Goal: Task Accomplishment & Management: Manage account settings

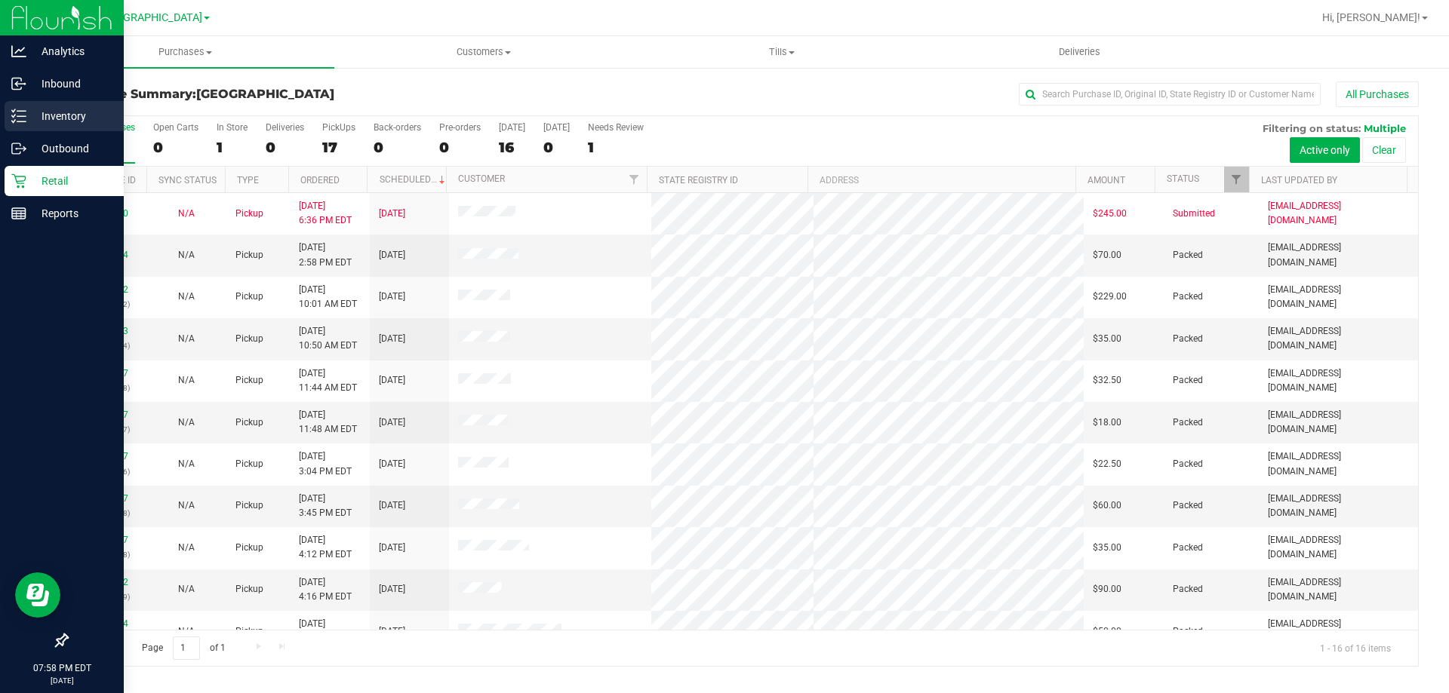
click at [58, 111] on p "Inventory" at bounding box center [71, 116] width 91 height 18
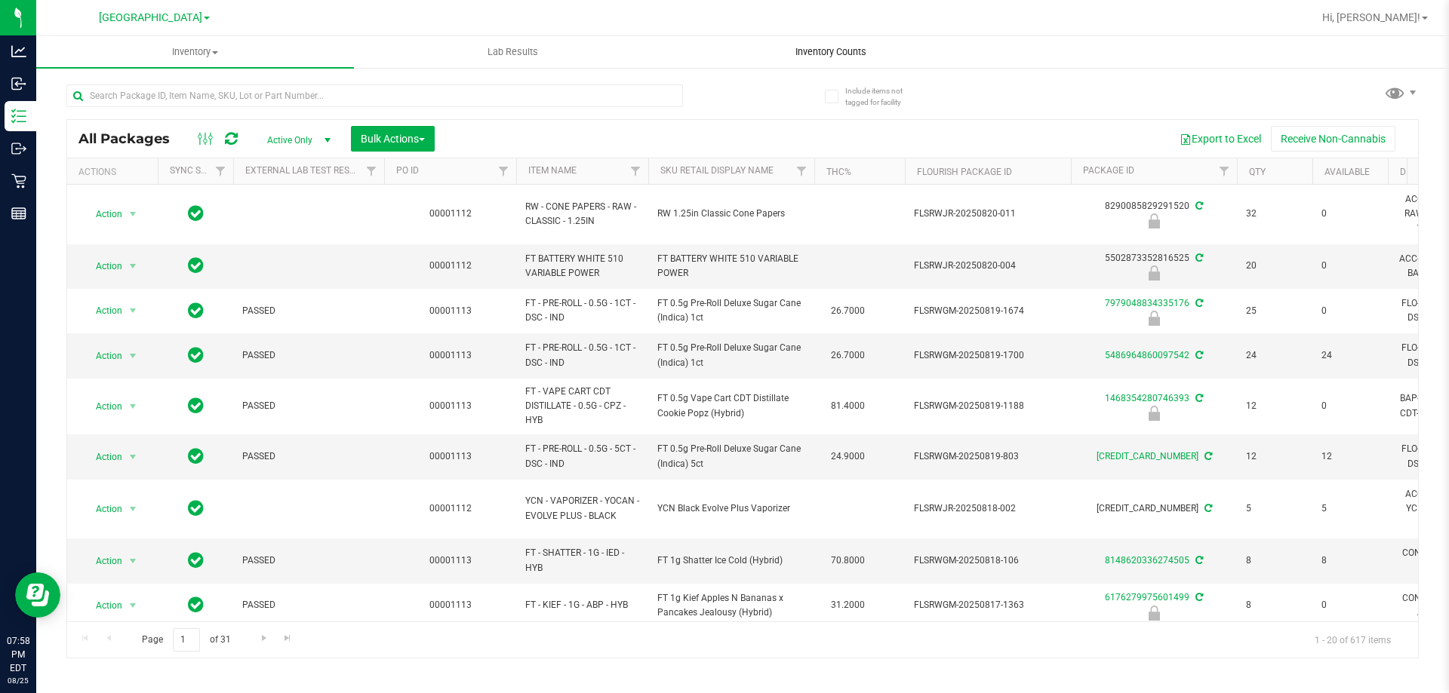
click at [834, 41] on uib-tab-heading "Inventory Counts" at bounding box center [830, 52] width 316 height 30
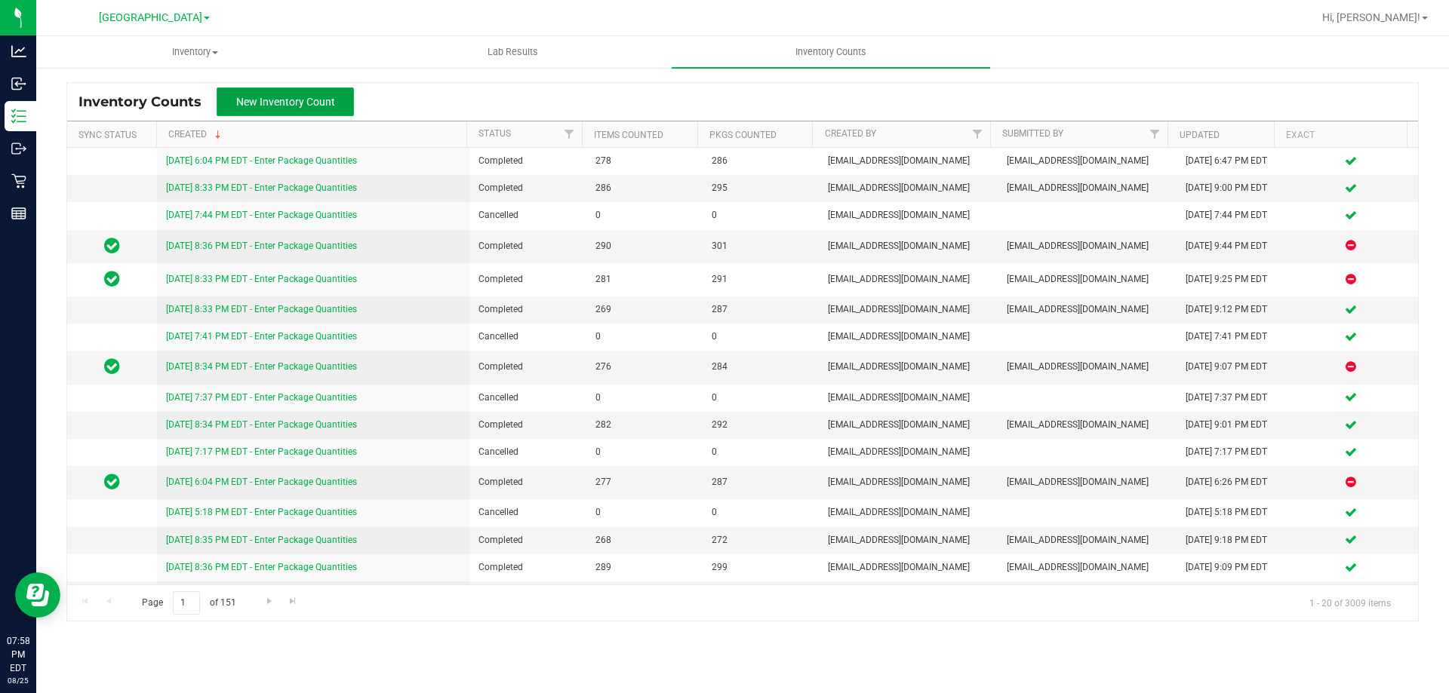
click at [332, 106] on span "New Inventory Count" at bounding box center [285, 102] width 99 height 12
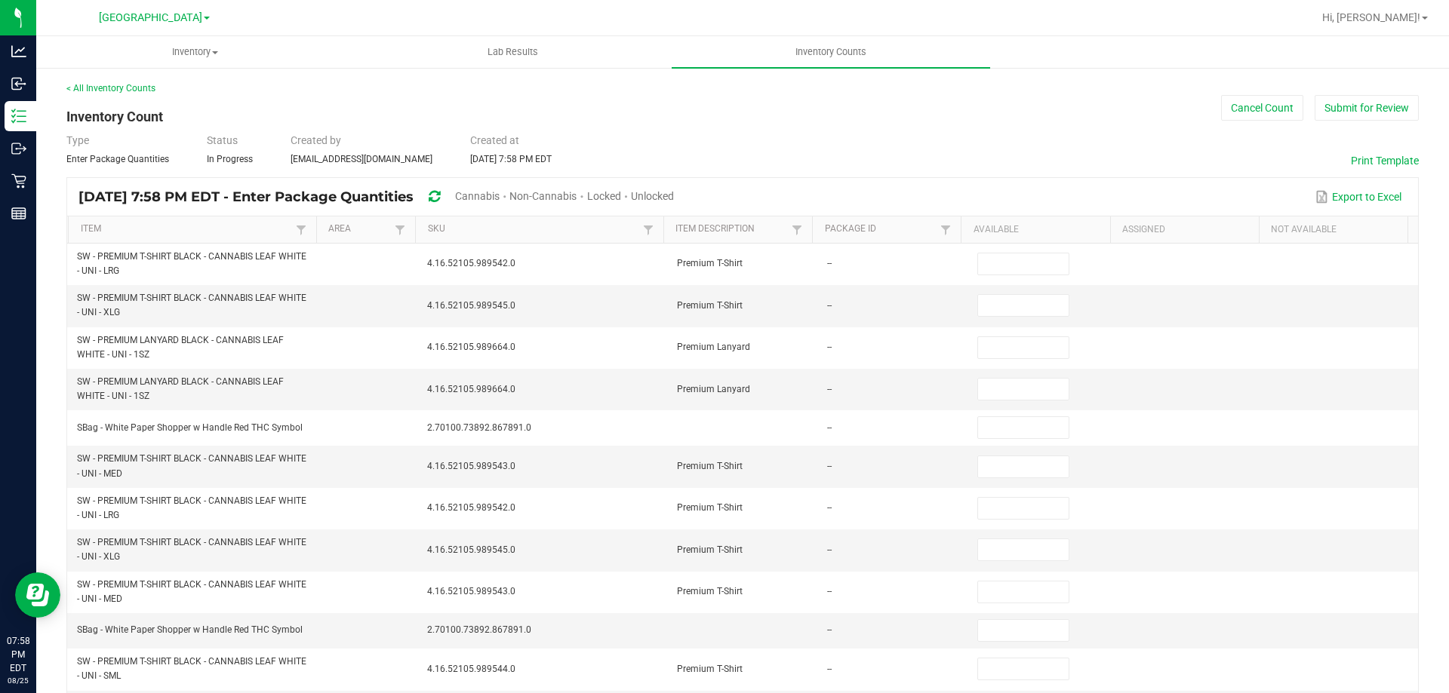
click at [674, 197] on span "Unlocked" at bounding box center [652, 196] width 43 height 12
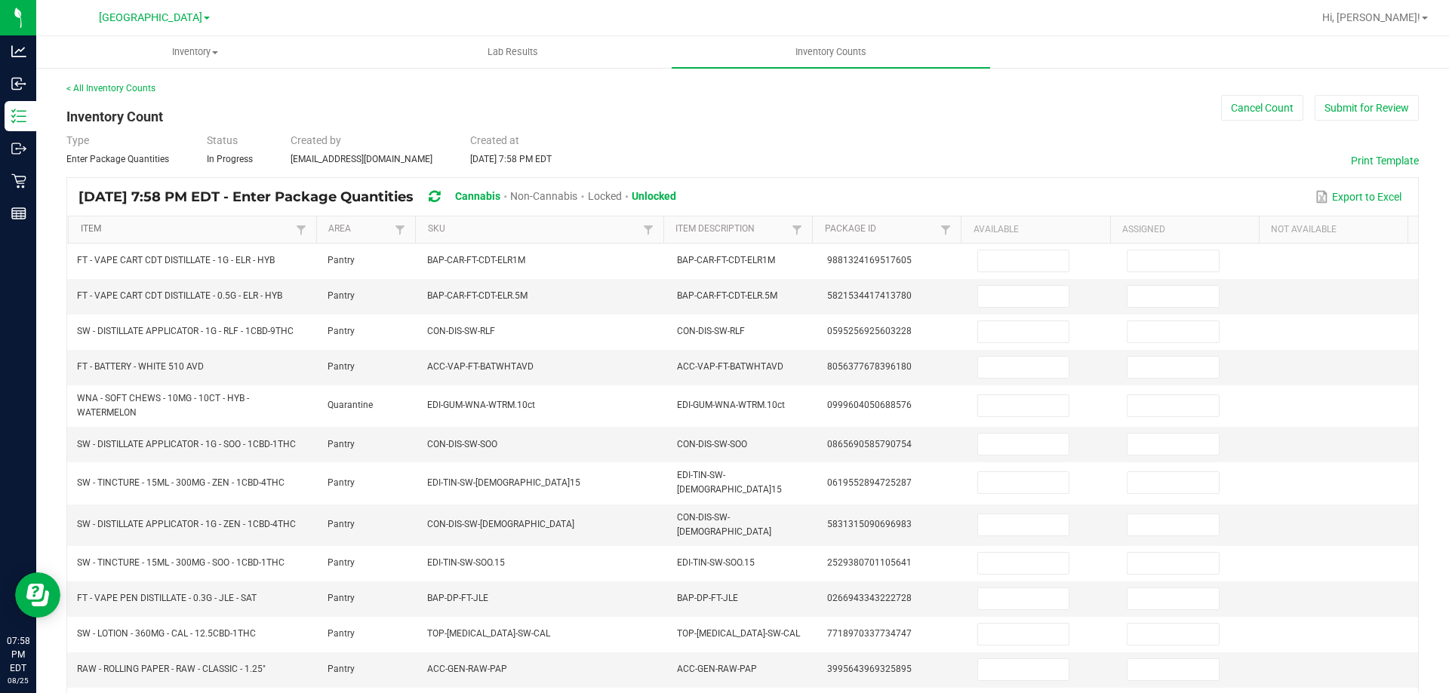
click at [245, 232] on link "Item" at bounding box center [186, 229] width 211 height 12
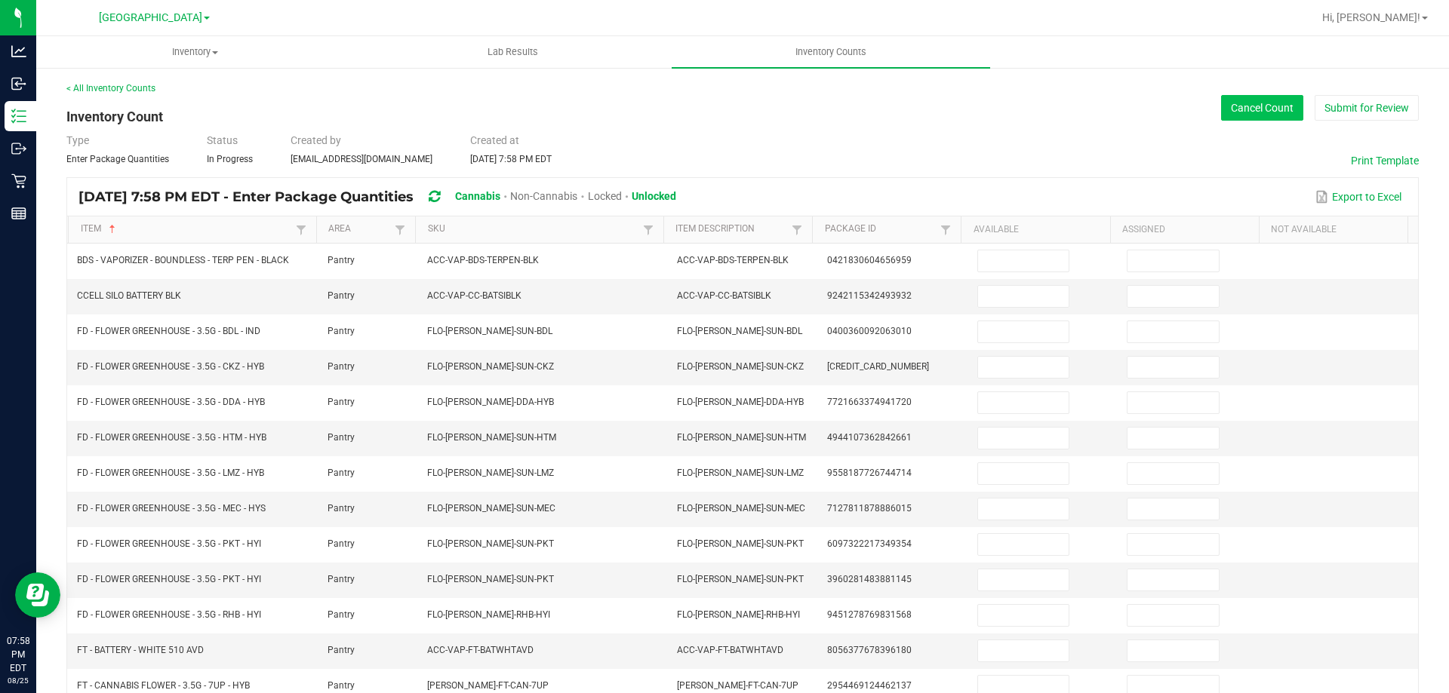
click at [1255, 101] on button "Cancel Count" at bounding box center [1262, 108] width 82 height 26
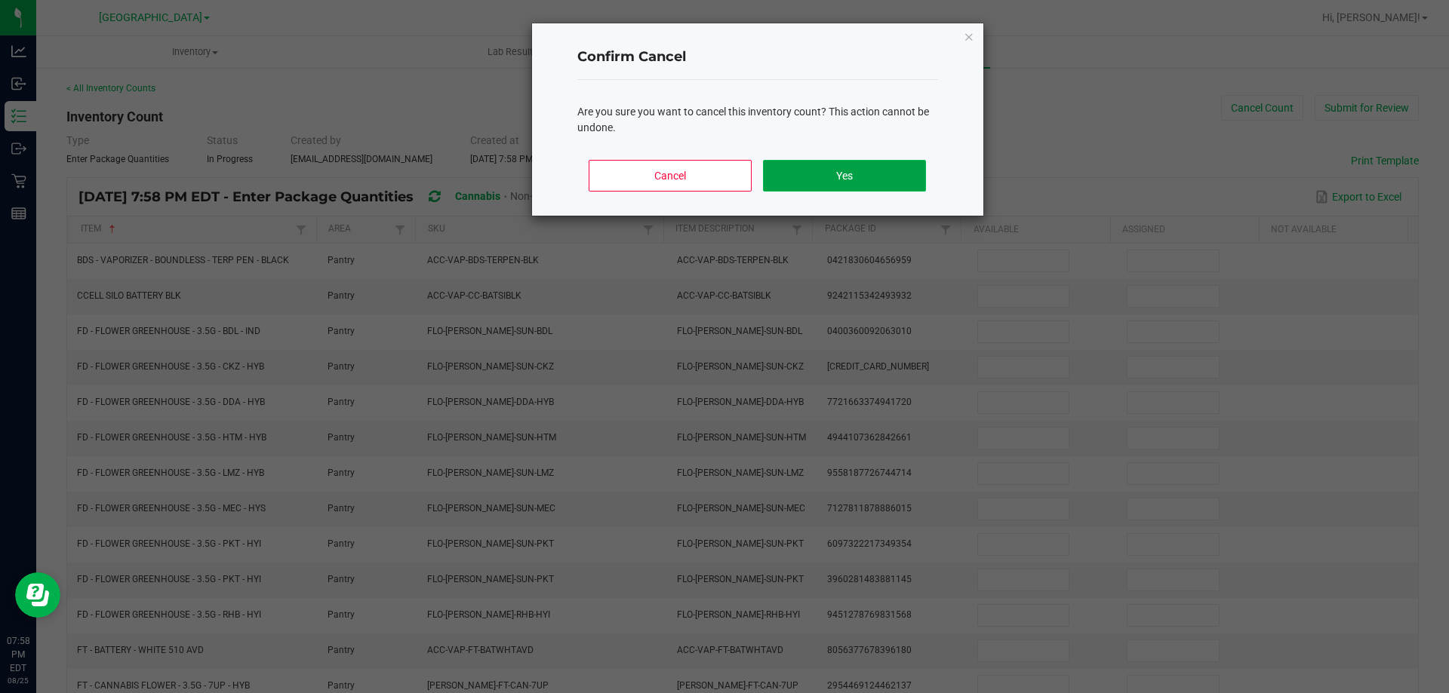
click at [853, 171] on button "Yes" at bounding box center [844, 176] width 162 height 32
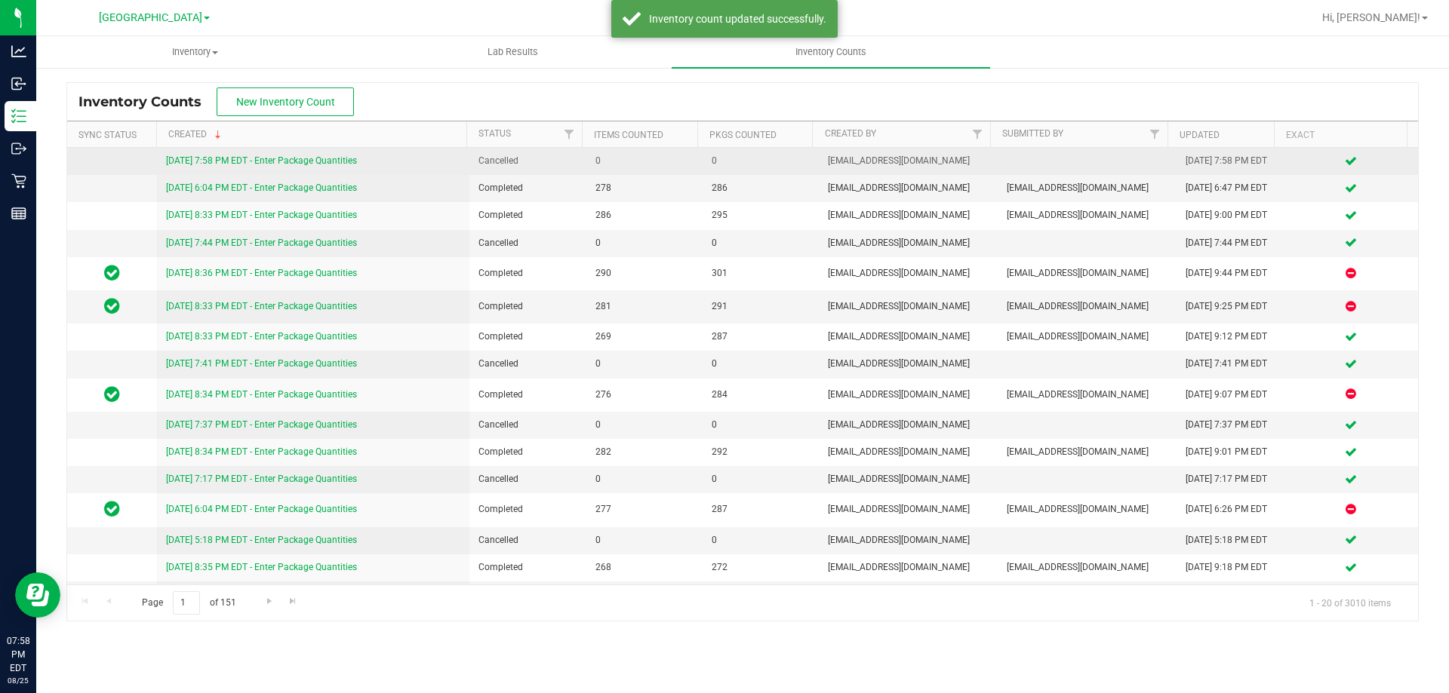
click at [330, 157] on link "[DATE] 7:58 PM EDT - Enter Package Quantities" at bounding box center [261, 160] width 191 height 11
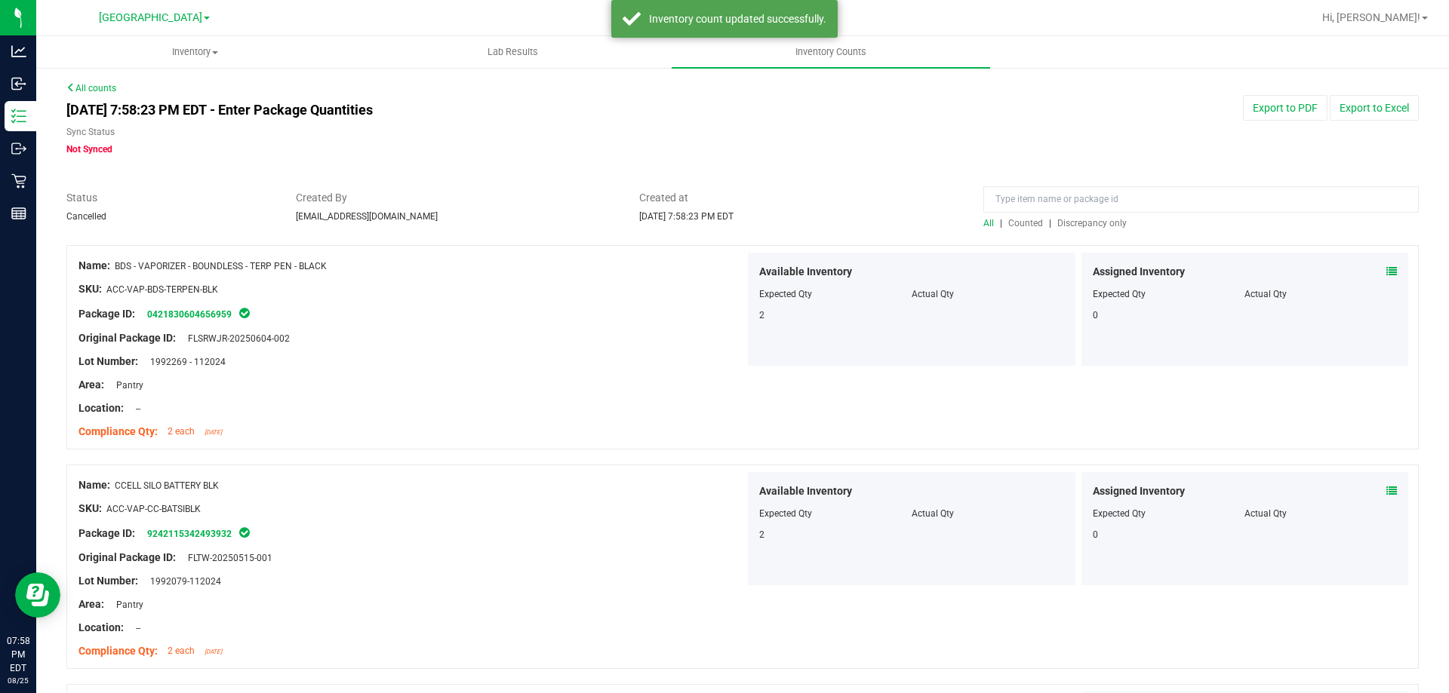
click at [1099, 222] on span "Discrepancy only" at bounding box center [1091, 223] width 69 height 11
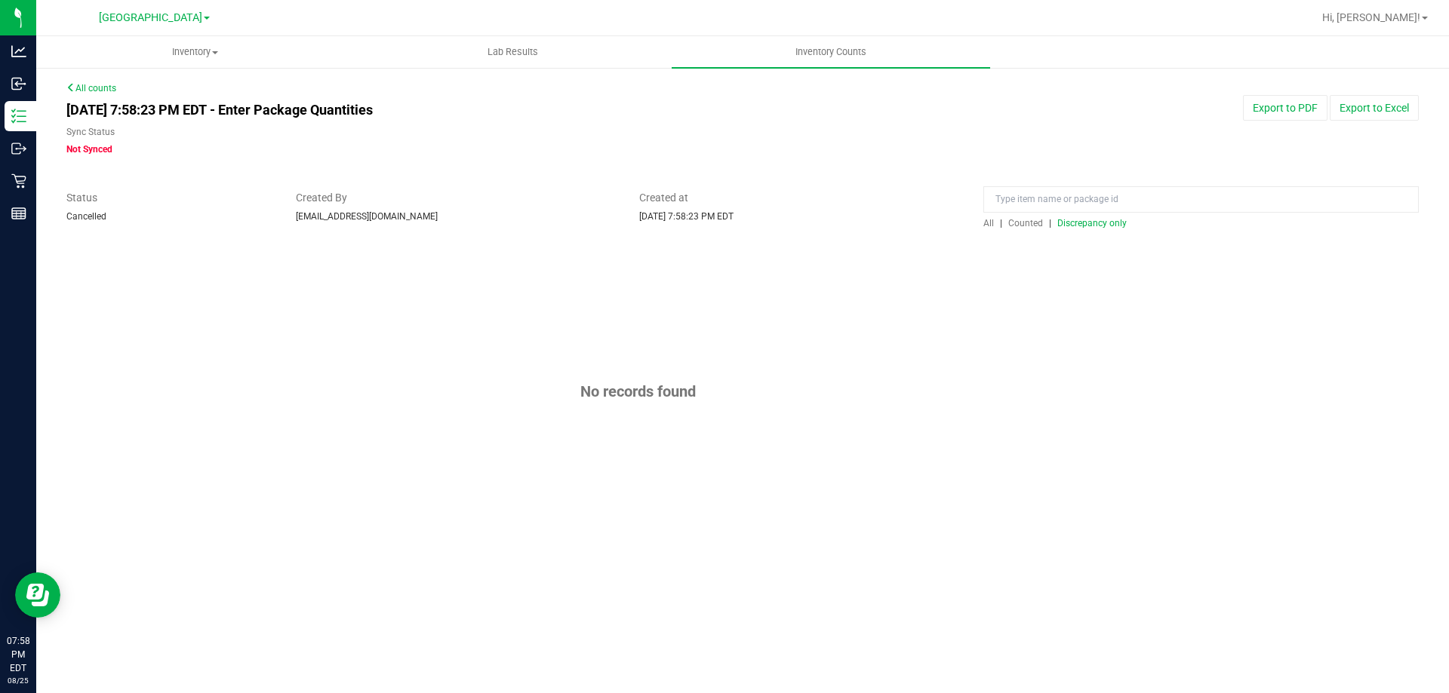
click at [972, 220] on div "All | Counted | Discrepancy only" at bounding box center [1201, 210] width 458 height 40
click at [988, 220] on span "All" at bounding box center [988, 223] width 11 height 11
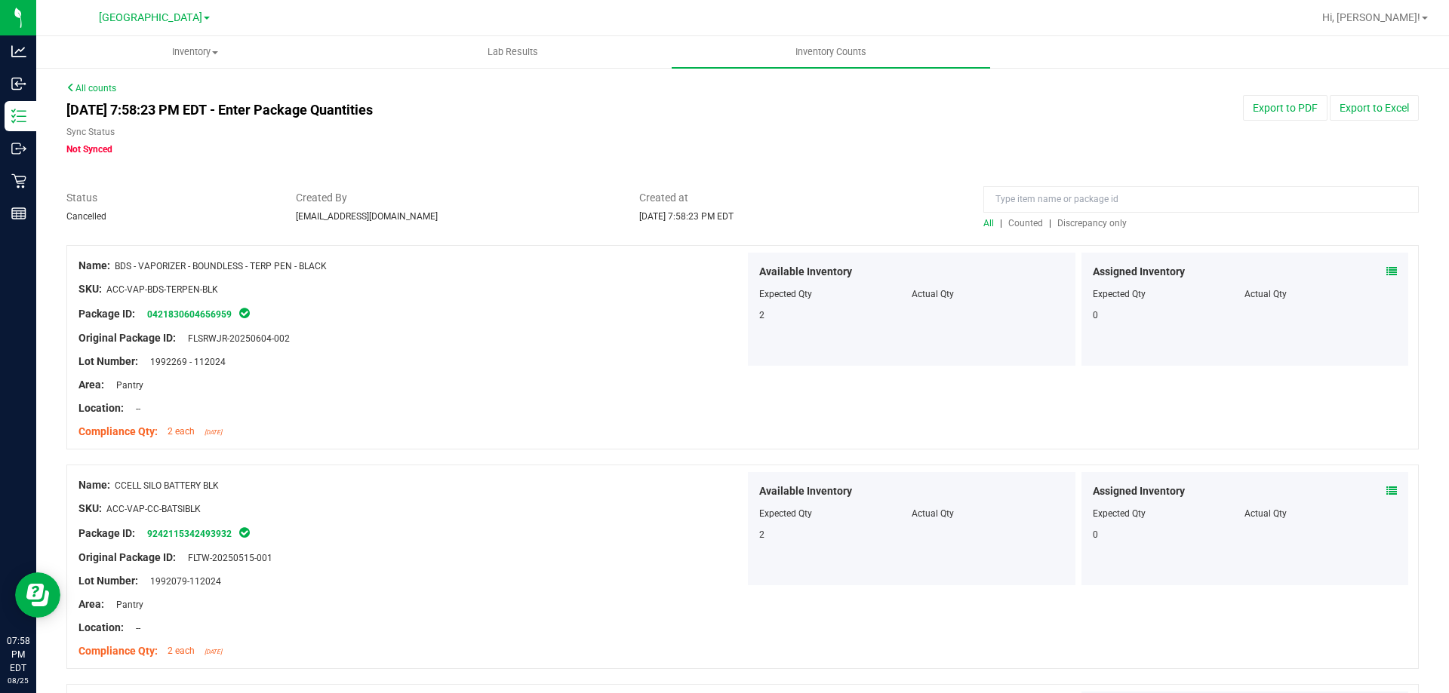
click at [1284, 110] on button "Export to PDF" at bounding box center [1285, 108] width 85 height 26
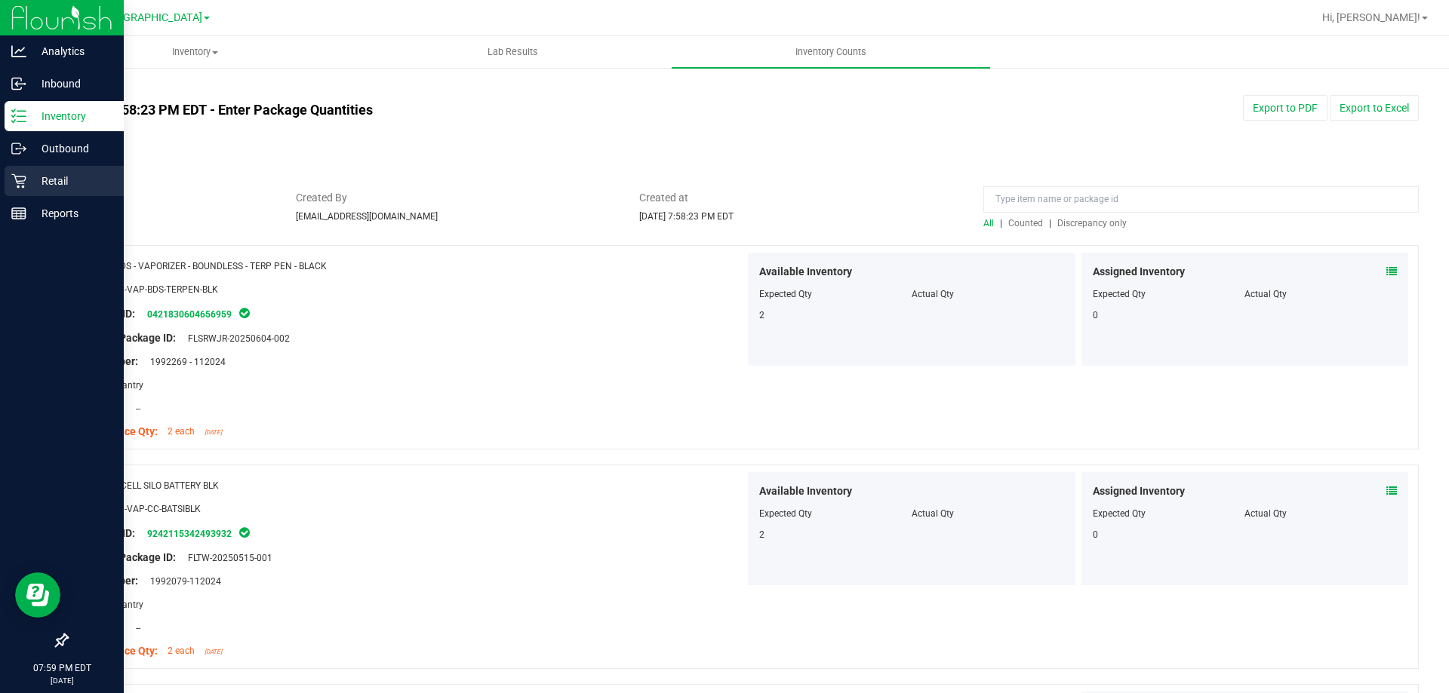
click at [66, 183] on p "Retail" at bounding box center [71, 181] width 91 height 18
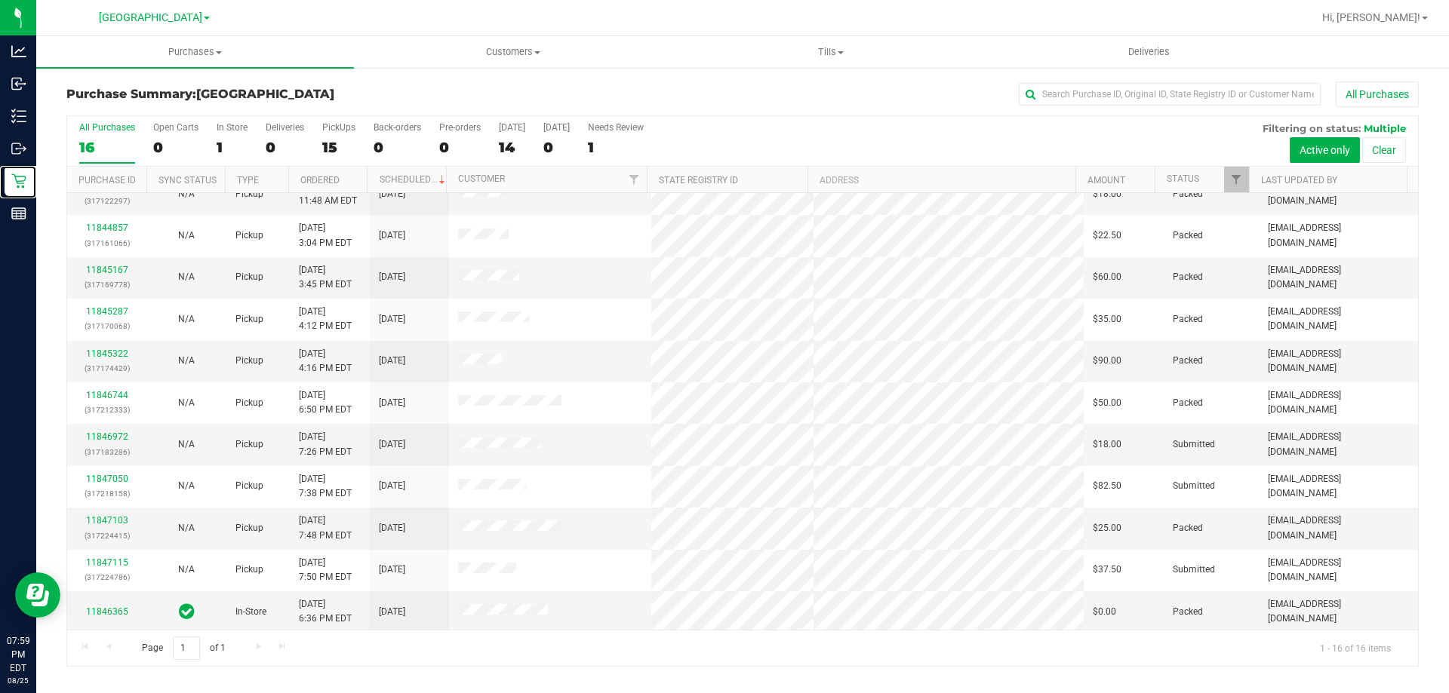
scroll to position [232, 0]
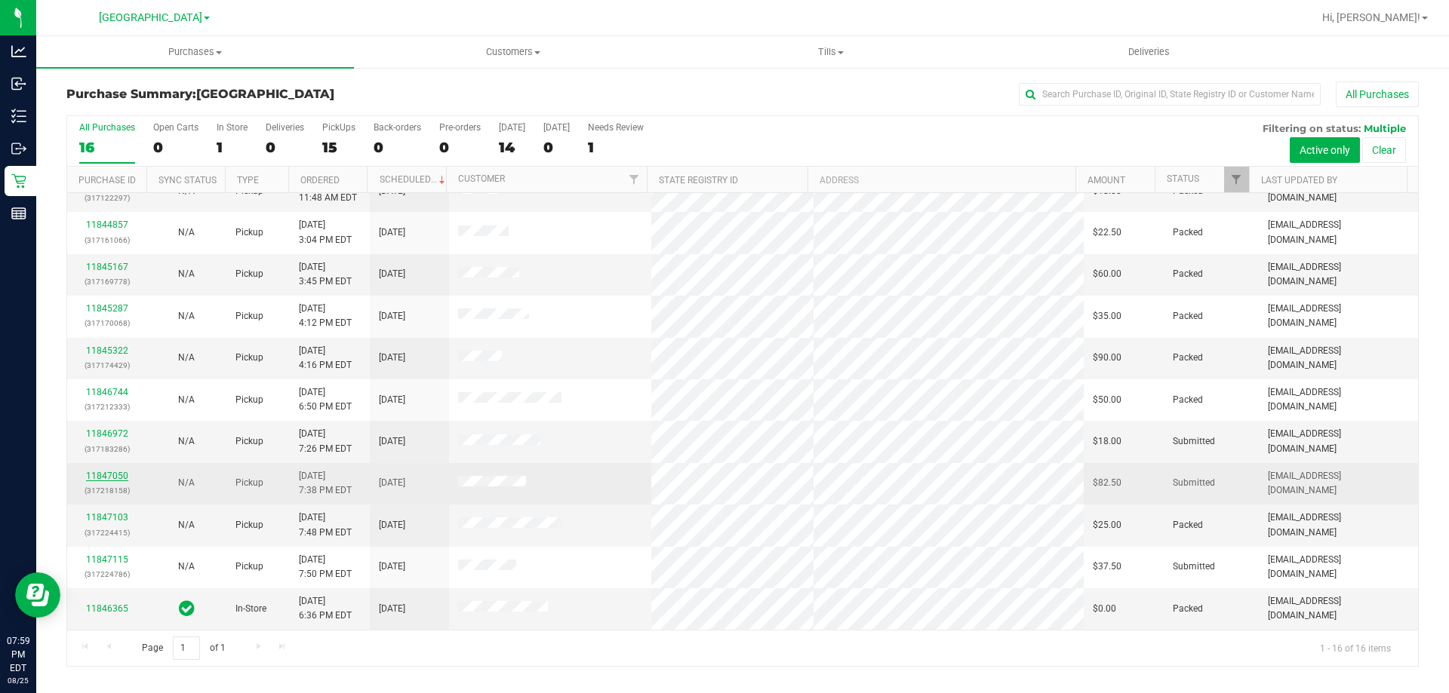
click at [105, 476] on link "11847050" at bounding box center [107, 476] width 42 height 11
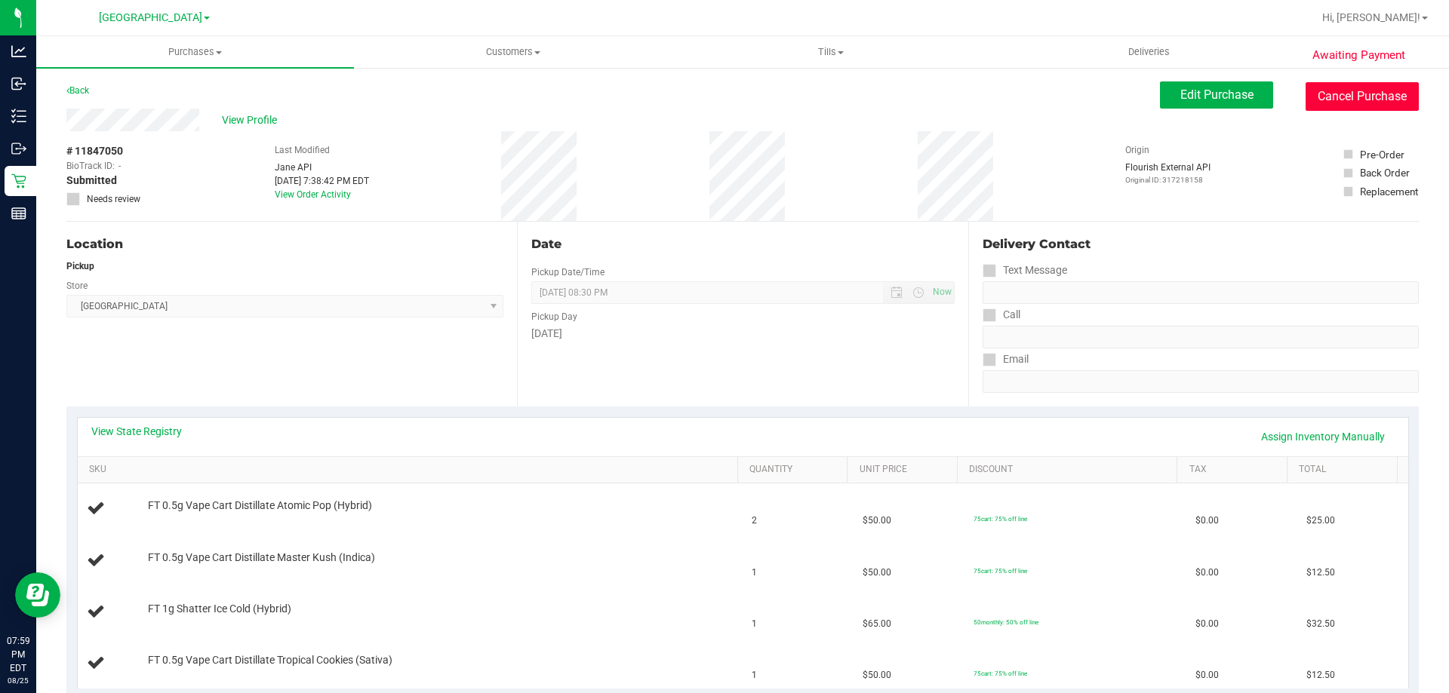
click at [1327, 94] on button "Cancel Purchase" at bounding box center [1361, 96] width 113 height 29
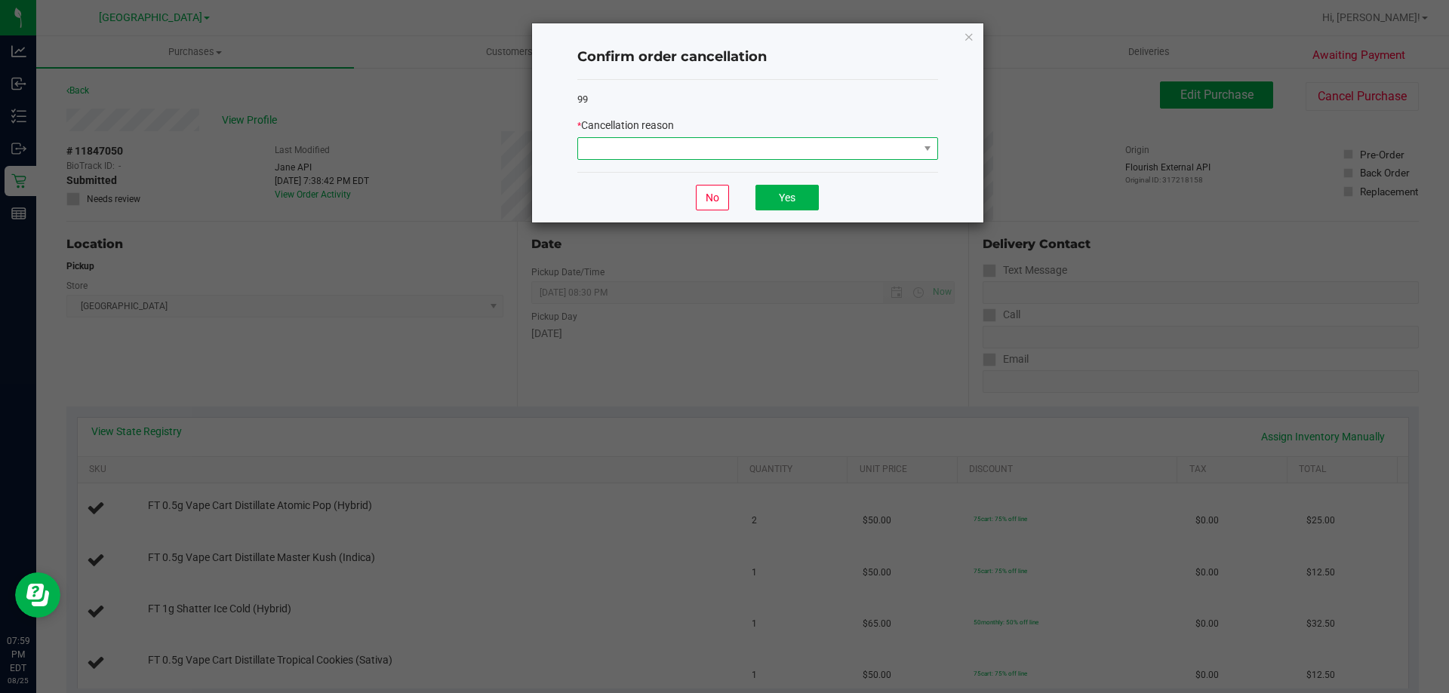
click at [702, 154] on span at bounding box center [748, 148] width 340 height 21
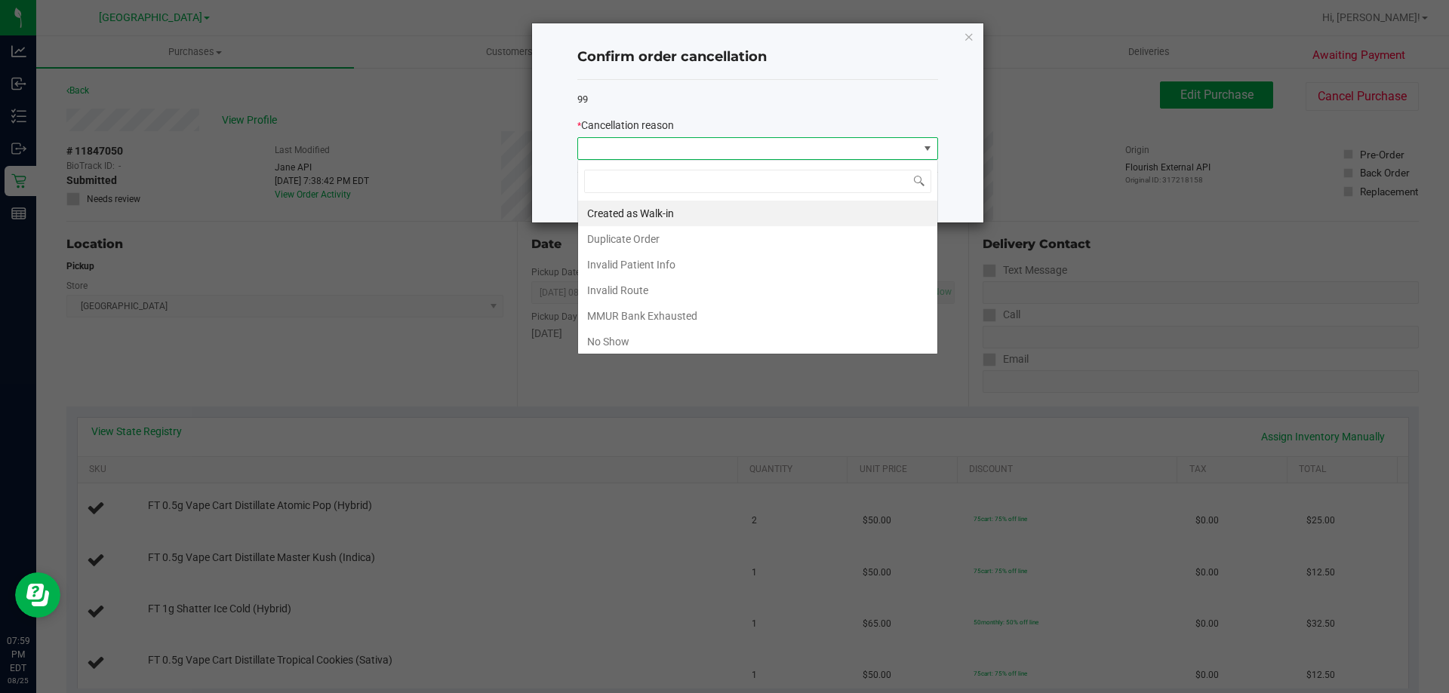
scroll to position [23, 361]
click at [641, 255] on li "Invalid Patient Info" at bounding box center [757, 265] width 359 height 26
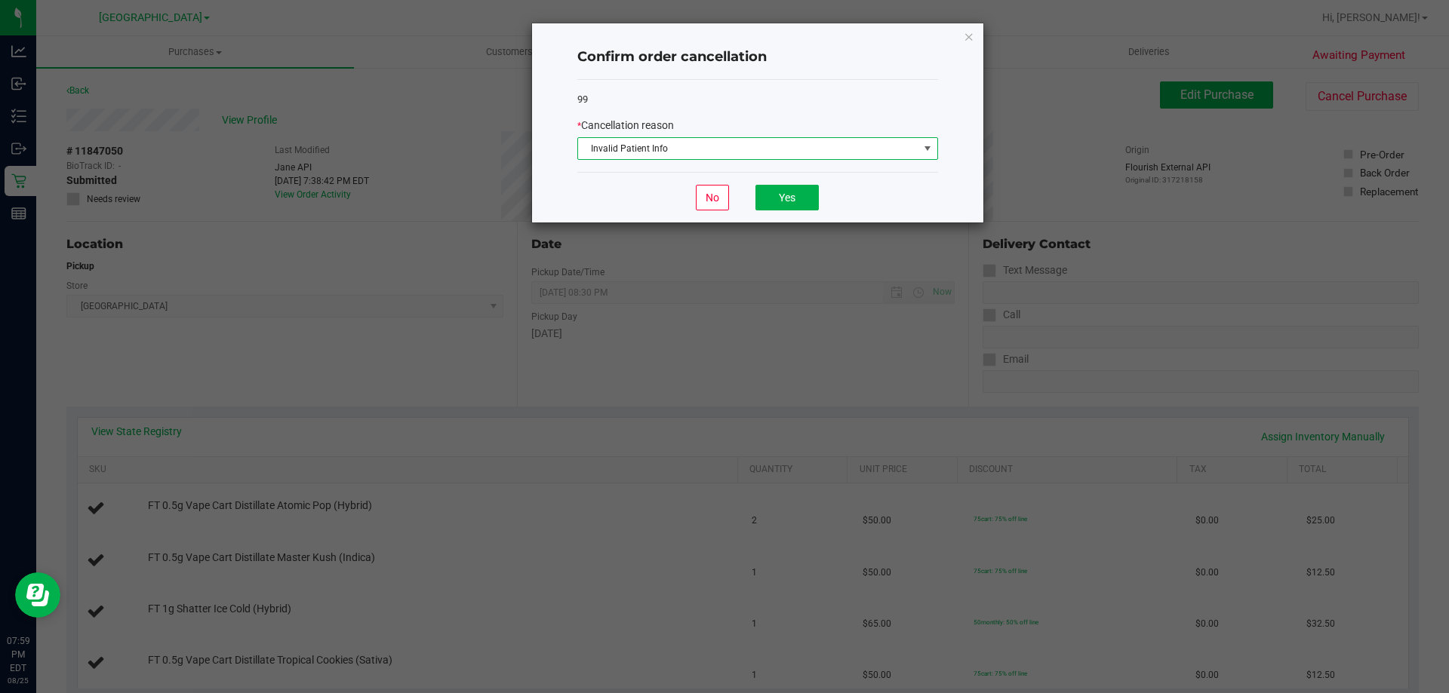
click at [800, 149] on span "Invalid Patient Info" at bounding box center [748, 148] width 340 height 21
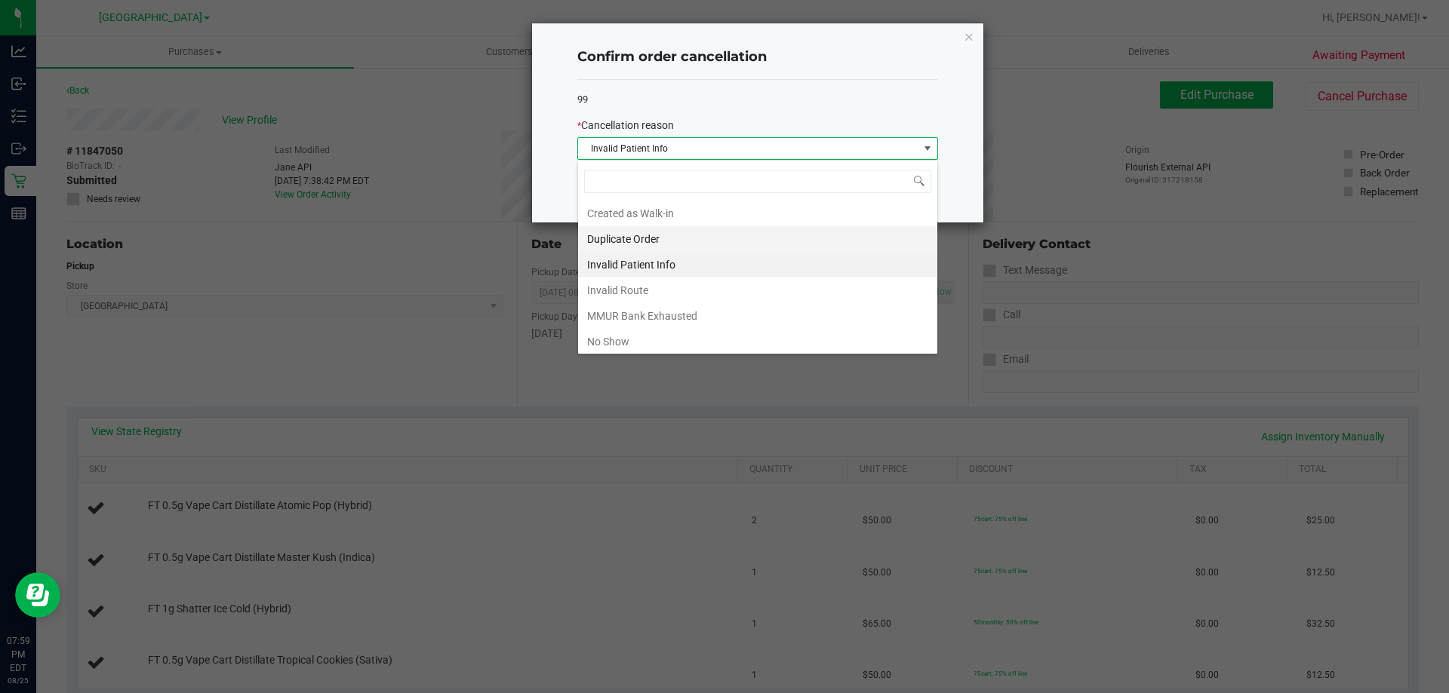
click at [632, 238] on li "Duplicate Order" at bounding box center [757, 239] width 359 height 26
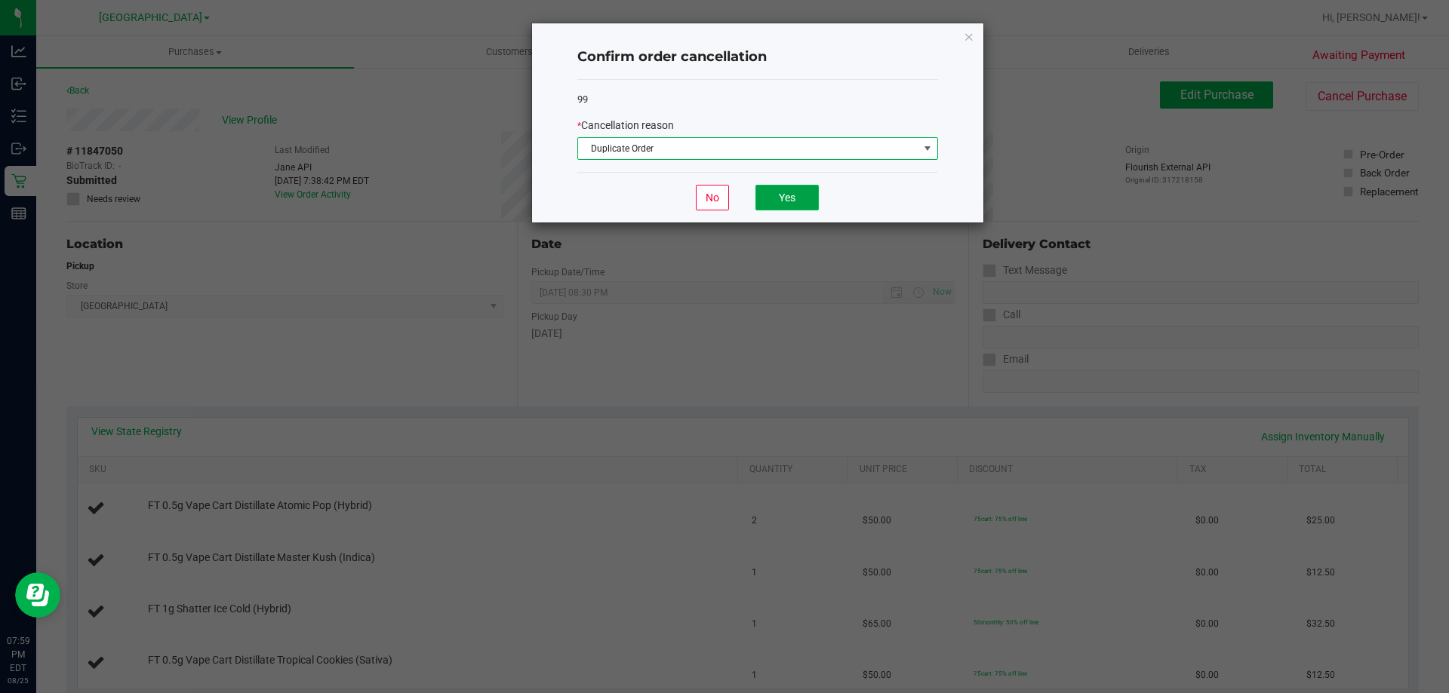
click at [789, 193] on button "Yes" at bounding box center [786, 198] width 63 height 26
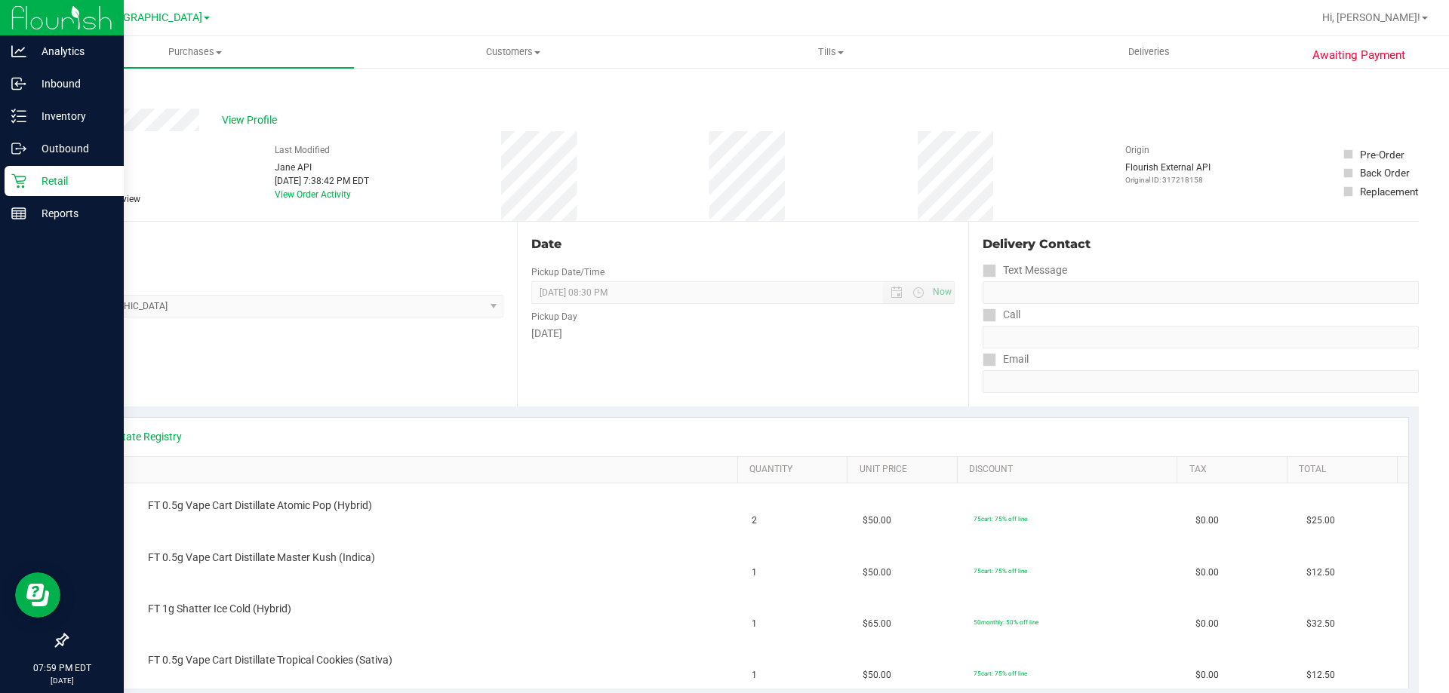
click at [45, 181] on p "Retail" at bounding box center [71, 181] width 91 height 18
